Goal: Task Accomplishment & Management: Use online tool/utility

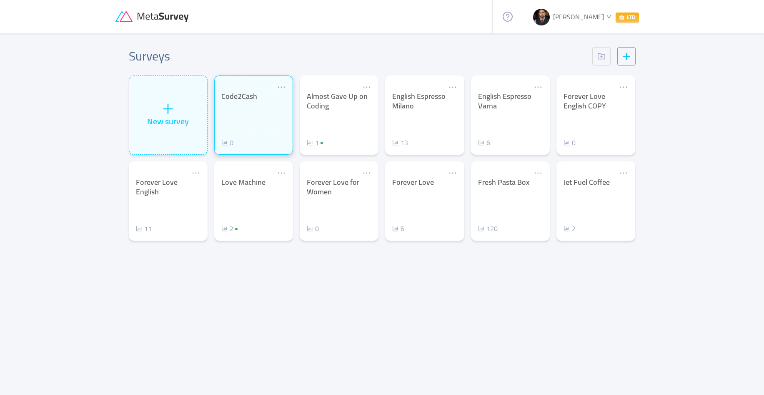
click at [260, 105] on div "Code2Cash 0" at bounding box center [253, 120] width 65 height 56
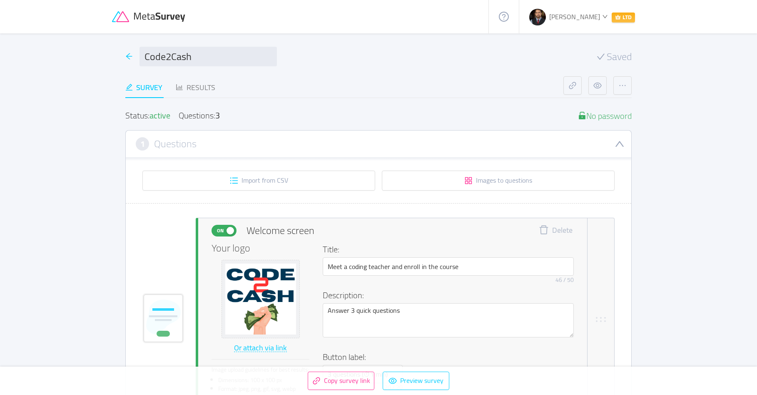
click at [130, 52] on div at bounding box center [128, 56] width 7 height 11
click at [130, 52] on icon "icon: arrow-left" at bounding box center [128, 55] width 7 height 7
